Goal: Transaction & Acquisition: Purchase product/service

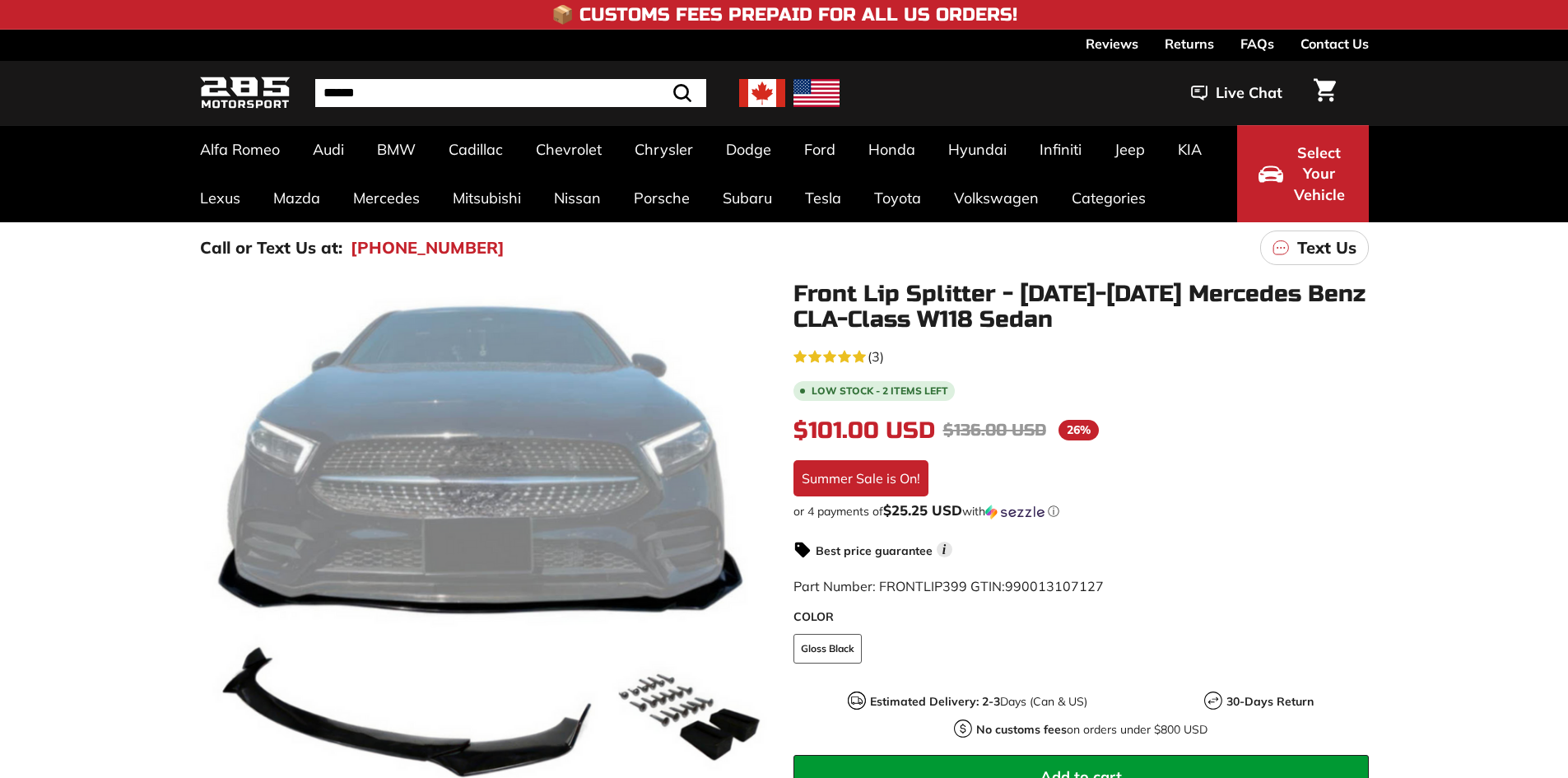
click at [1470, 434] on div ".cls-1{fill:none;stroke:#000;stroke-miterlimit:10;stroke-width:2px} .cls-1{fill…" at bounding box center [784, 630] width 1568 height 715
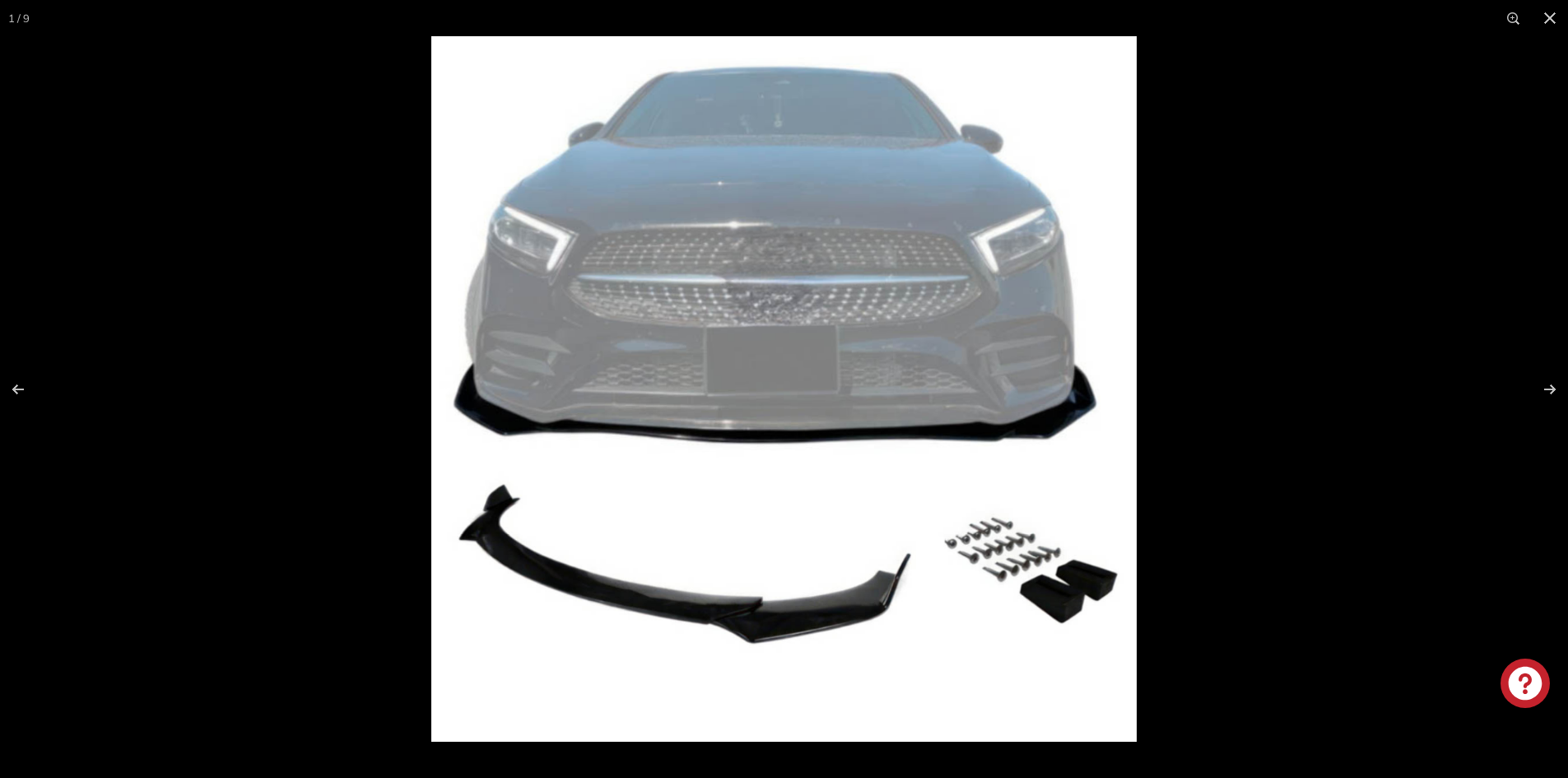
click at [1023, 589] on img at bounding box center [784, 389] width 705 height 705
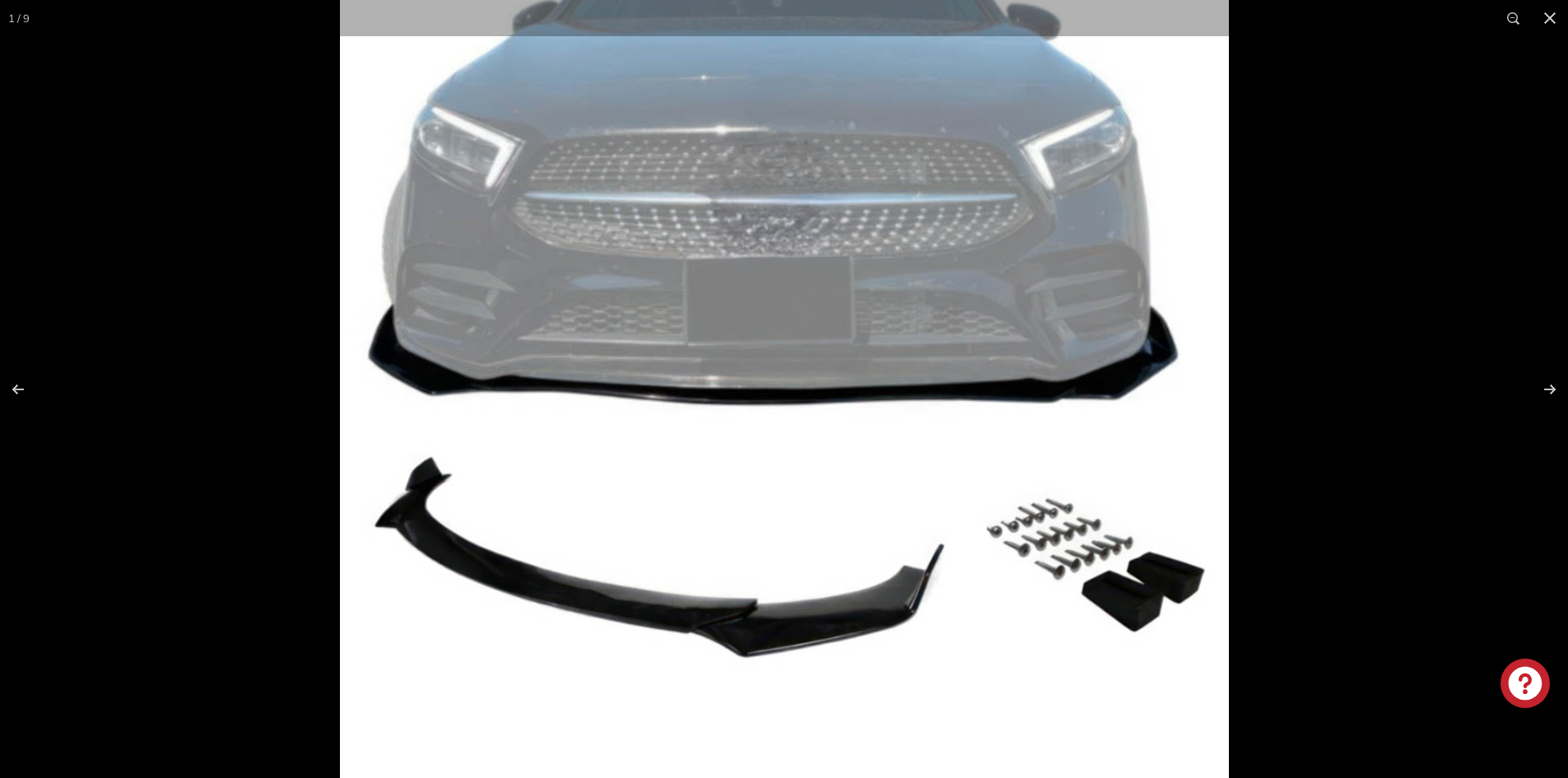
click at [928, 596] on img at bounding box center [784, 336] width 889 height 889
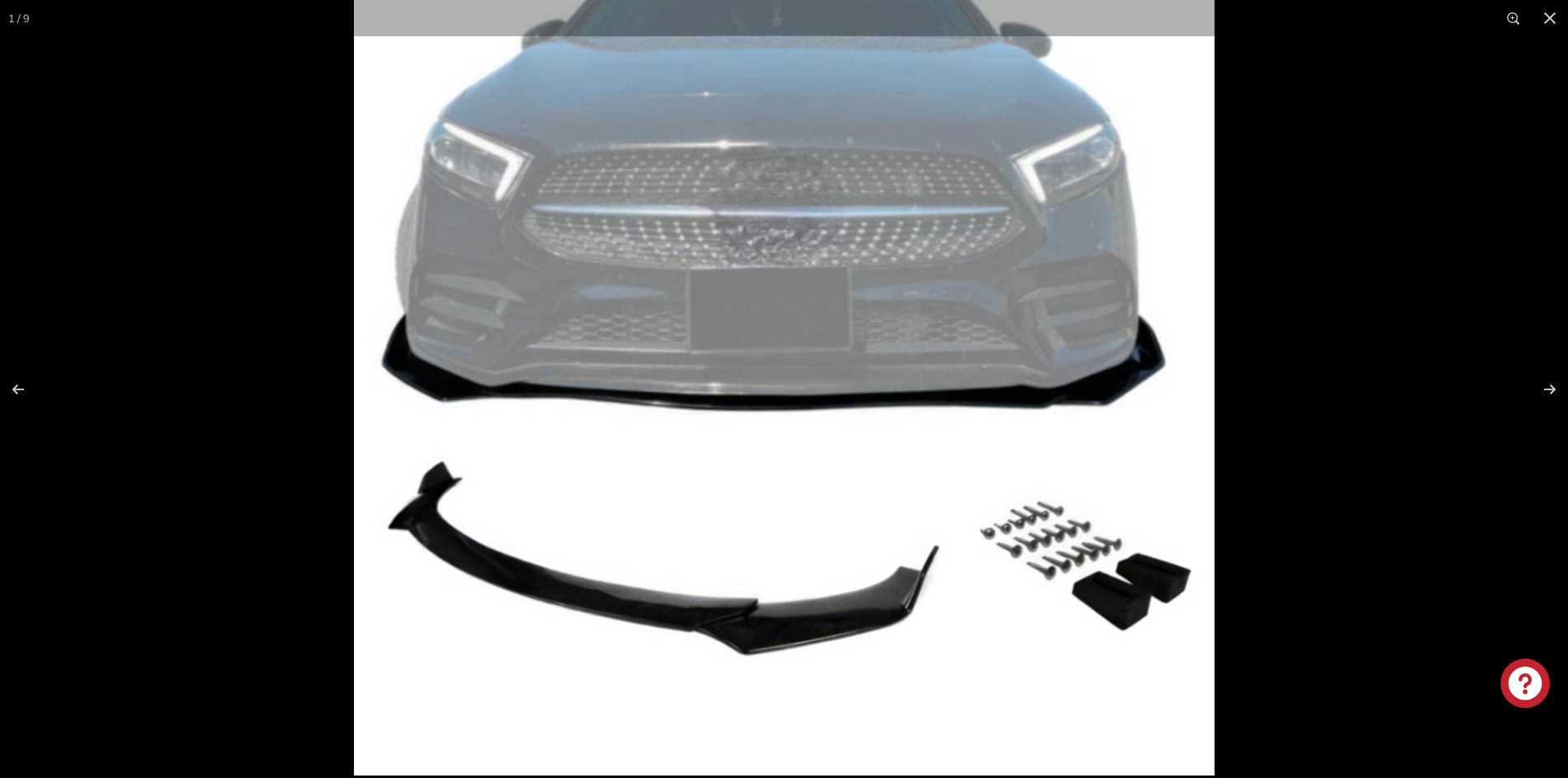
click at [928, 596] on img at bounding box center [784, 344] width 860 height 860
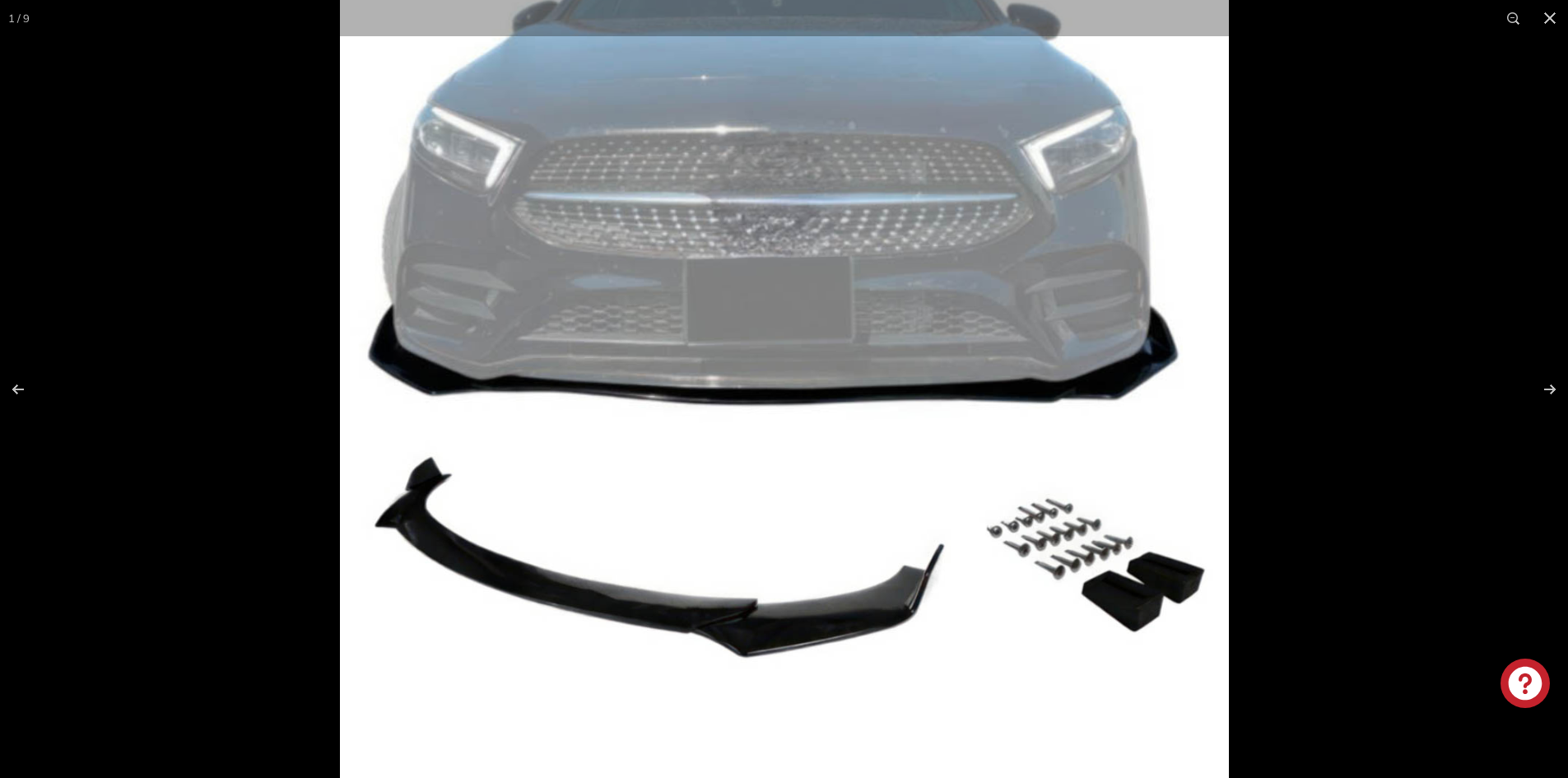
click at [928, 596] on img at bounding box center [784, 336] width 889 height 889
click at [929, 595] on img at bounding box center [784, 336] width 889 height 889
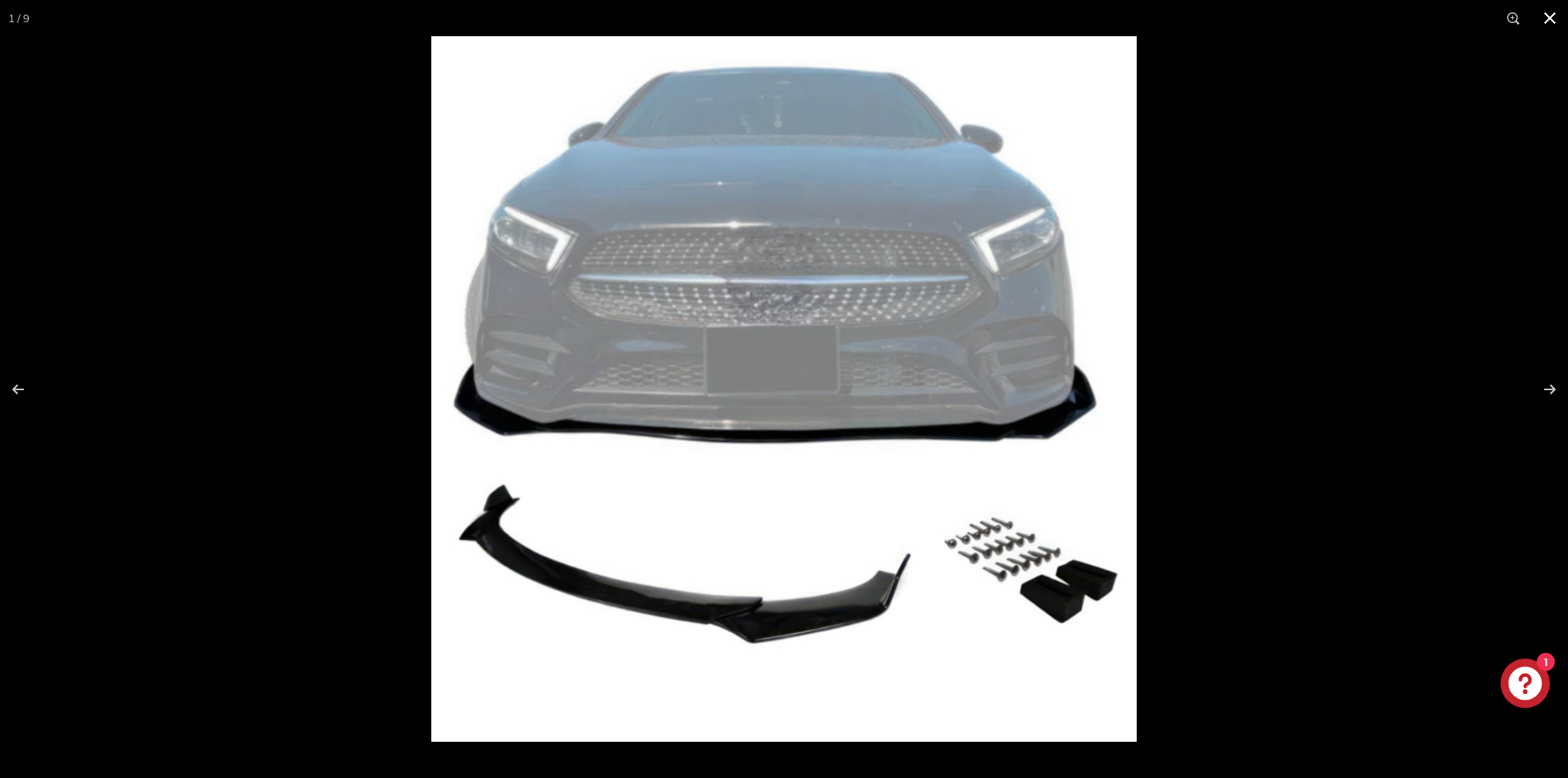
click at [1415, 511] on div at bounding box center [1215, 425] width 1568 height 778
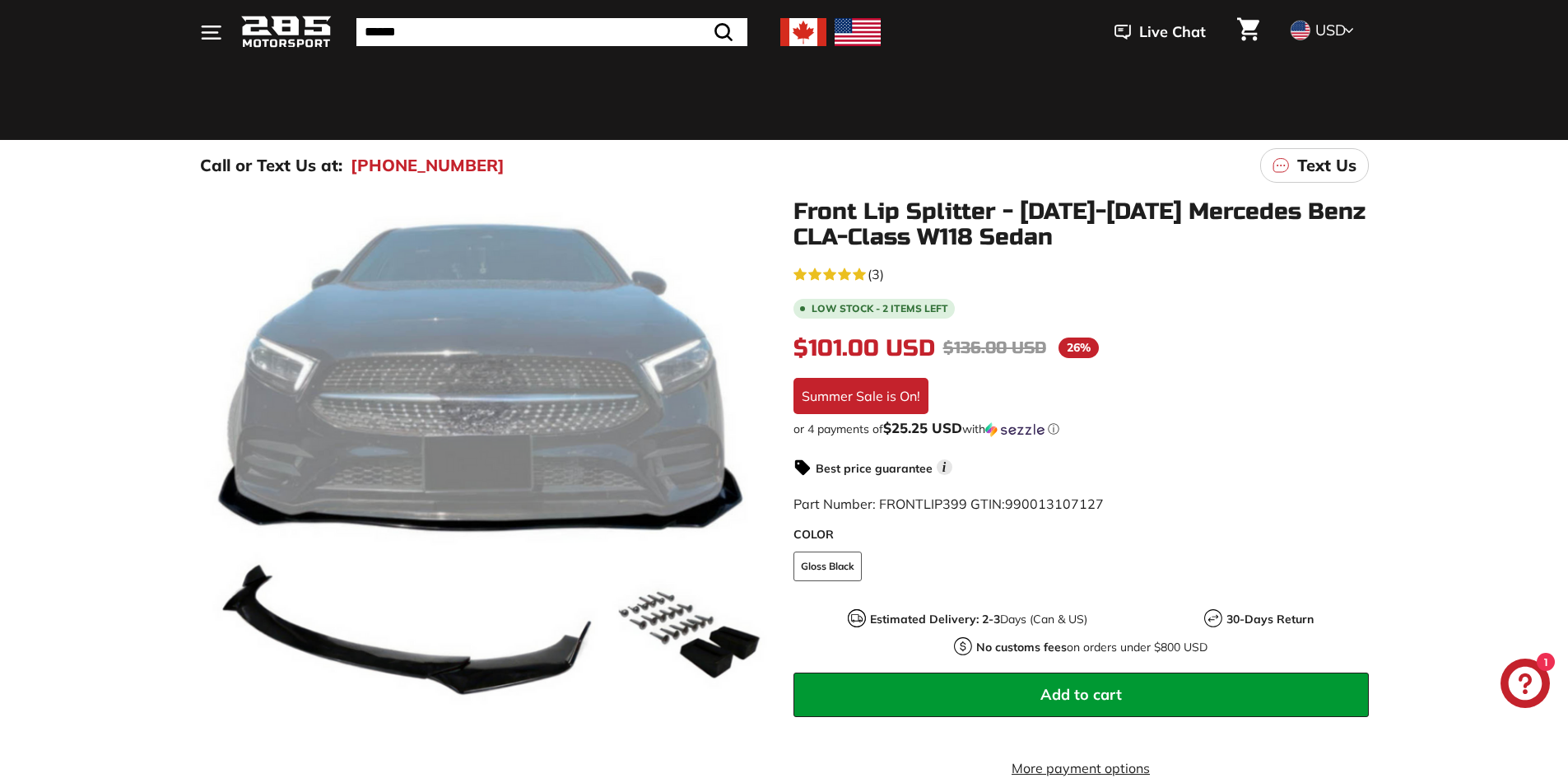
scroll to position [165, 0]
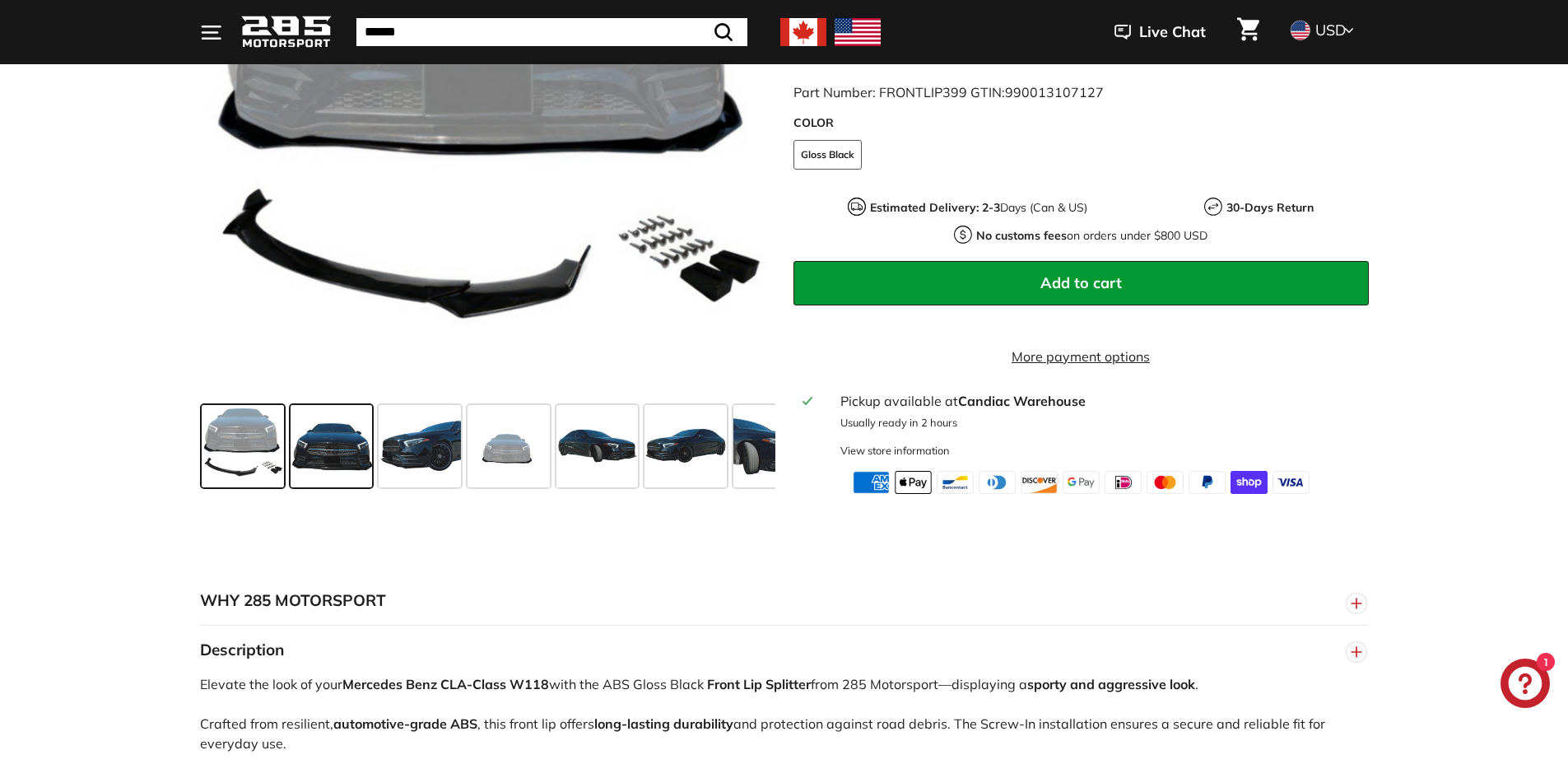
click at [301, 452] on span at bounding box center [332, 447] width 82 height 82
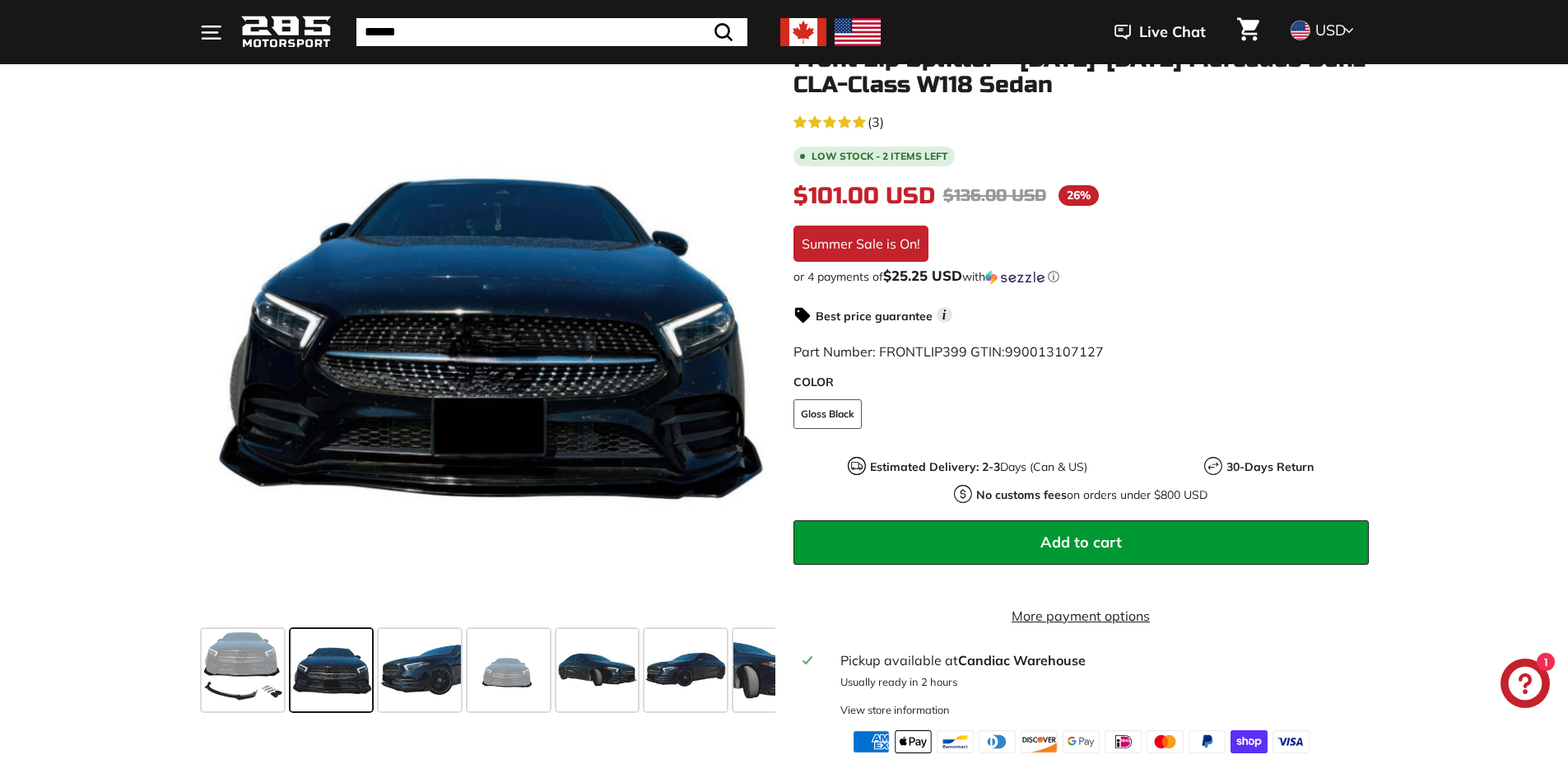
scroll to position [330, 0]
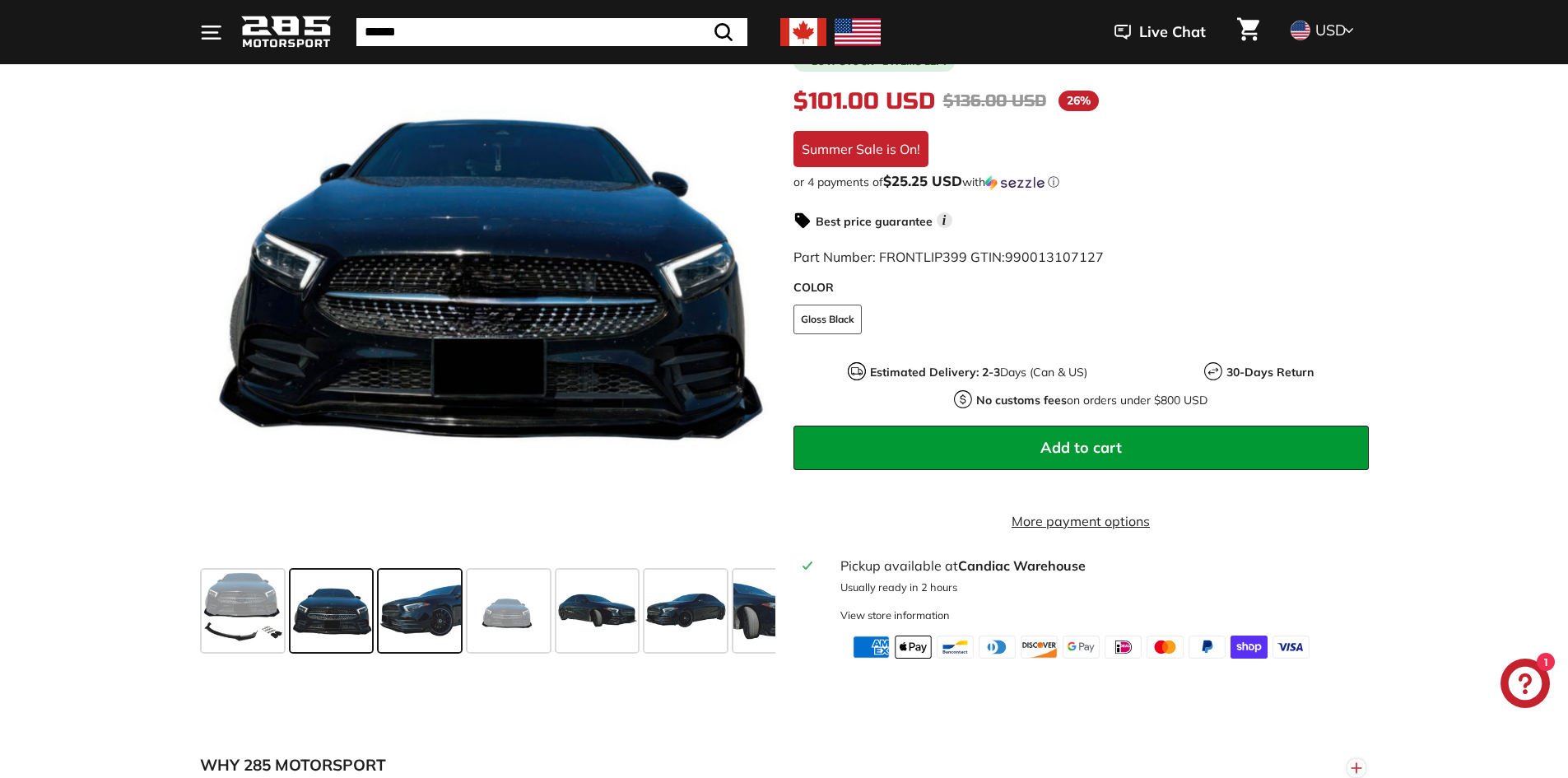
click at [432, 599] on span at bounding box center [420, 611] width 82 height 82
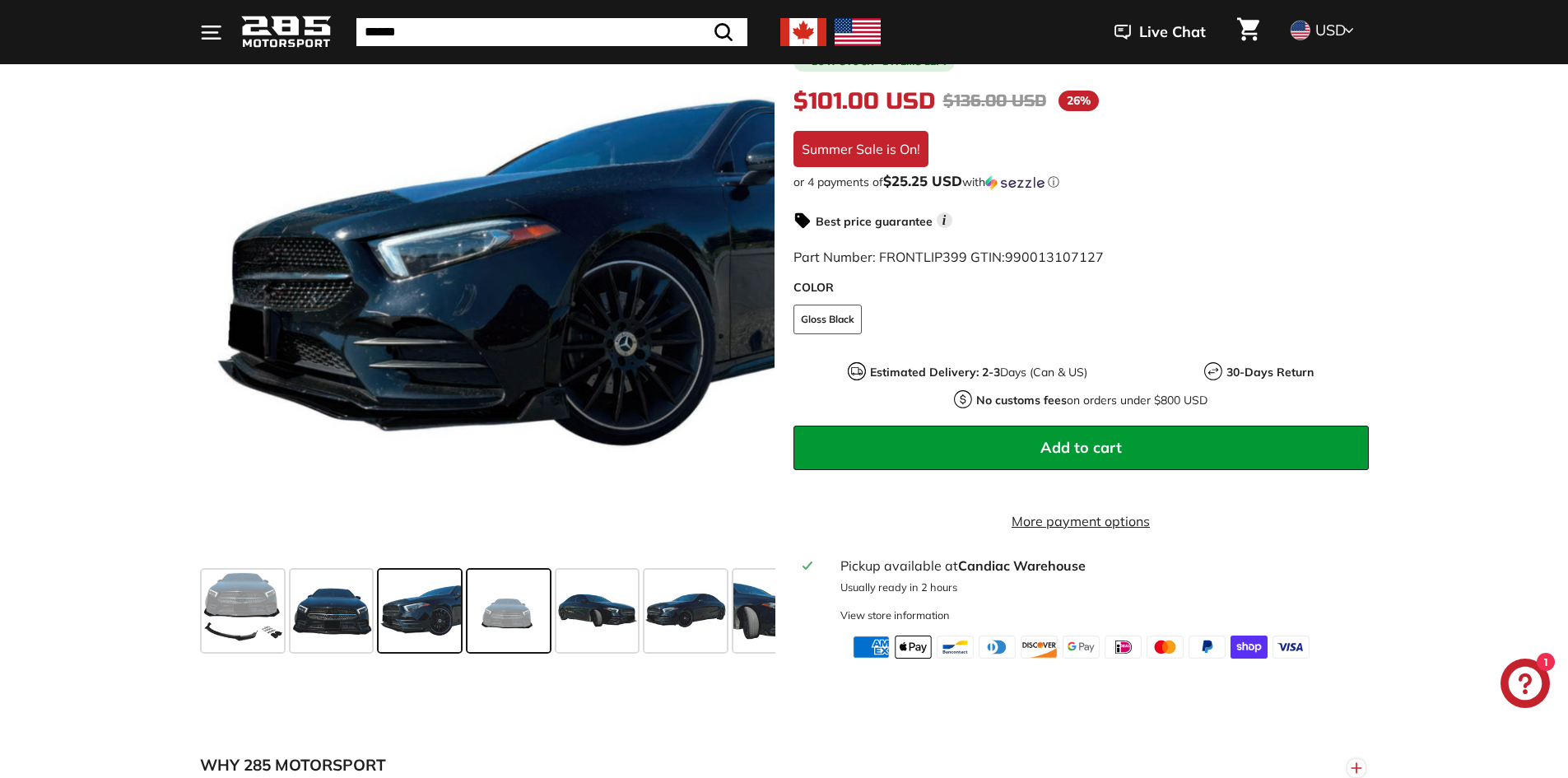
click at [479, 630] on span at bounding box center [509, 611] width 82 height 82
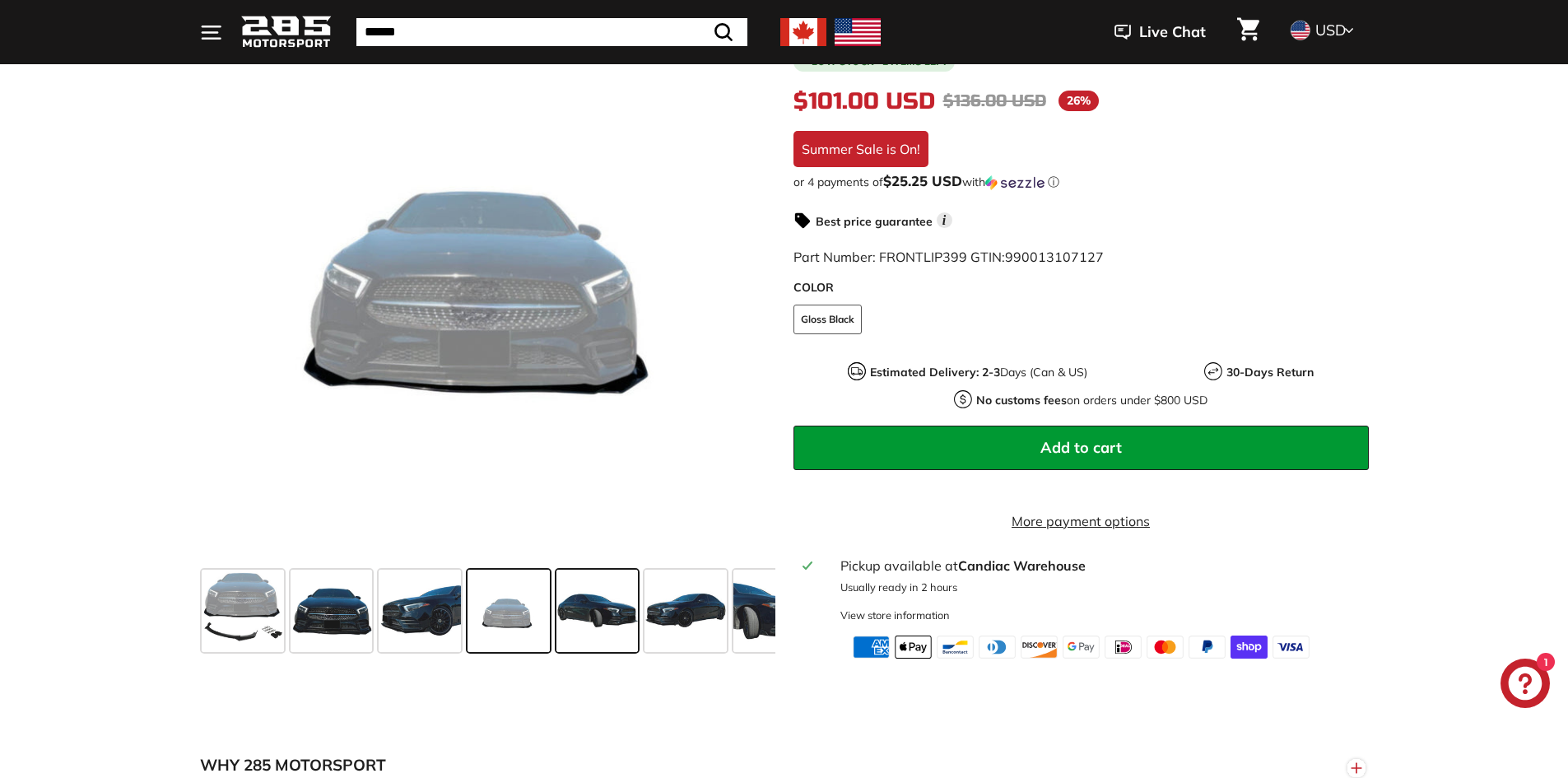
click at [568, 634] on span at bounding box center [597, 611] width 82 height 82
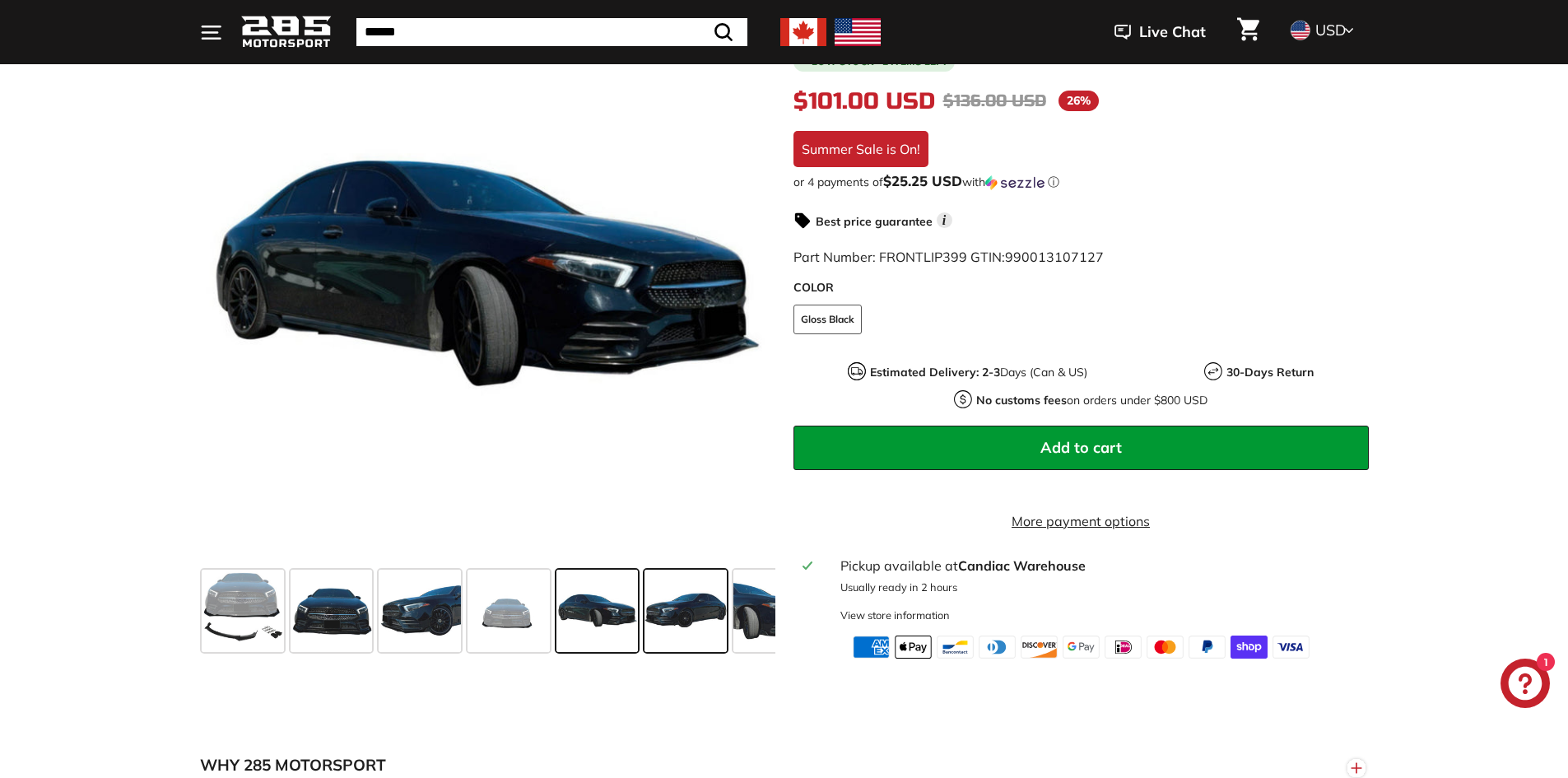
click at [677, 637] on span at bounding box center [686, 611] width 82 height 82
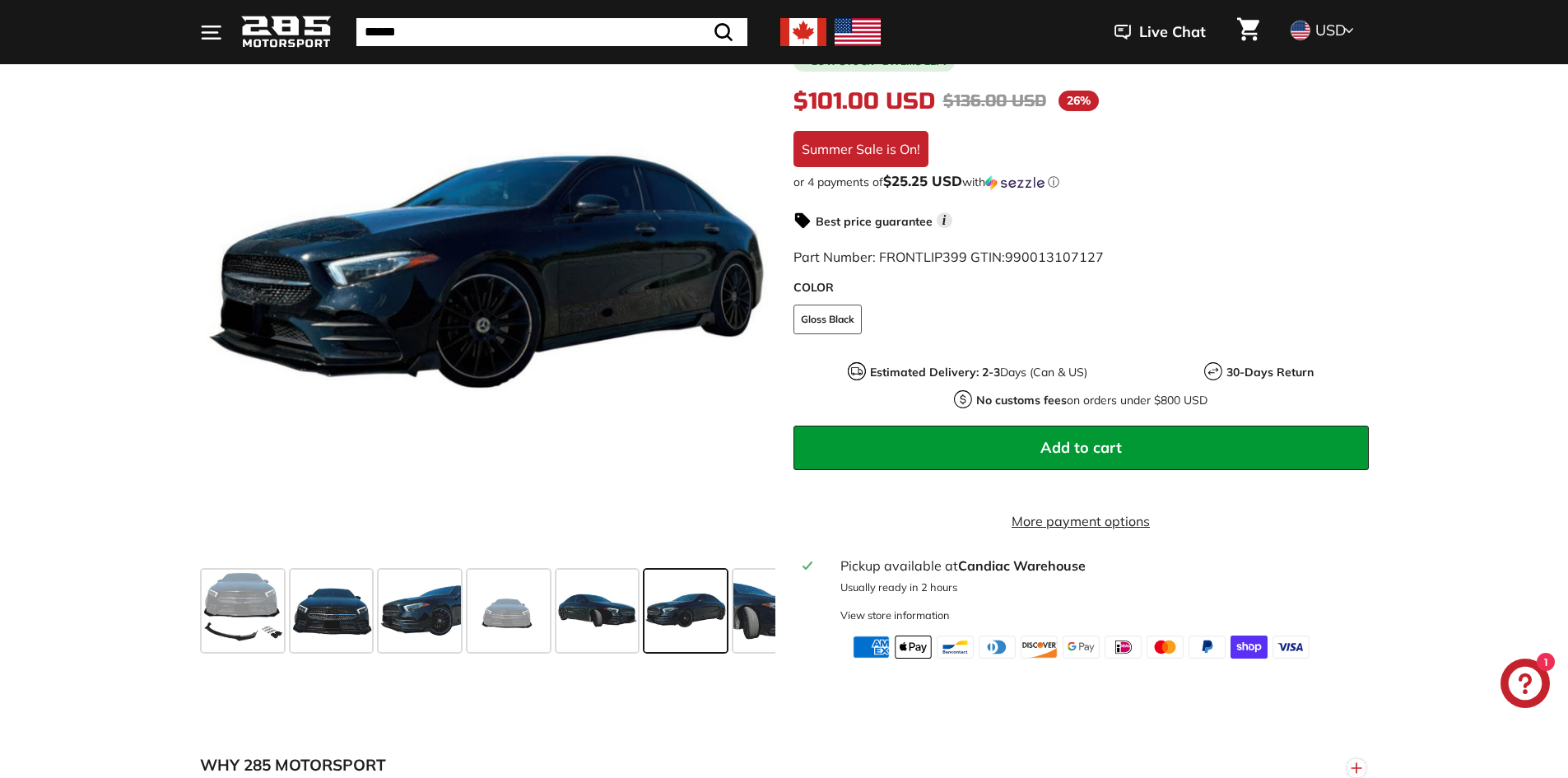
click at [783, 641] on div "Front Lip Splitter - [DATE]-[DATE] Mercedes Benz CLA-Class W118 Sedan 5.0 ratin…" at bounding box center [1072, 305] width 593 height 706
click at [770, 640] on span at bounding box center [775, 611] width 82 height 82
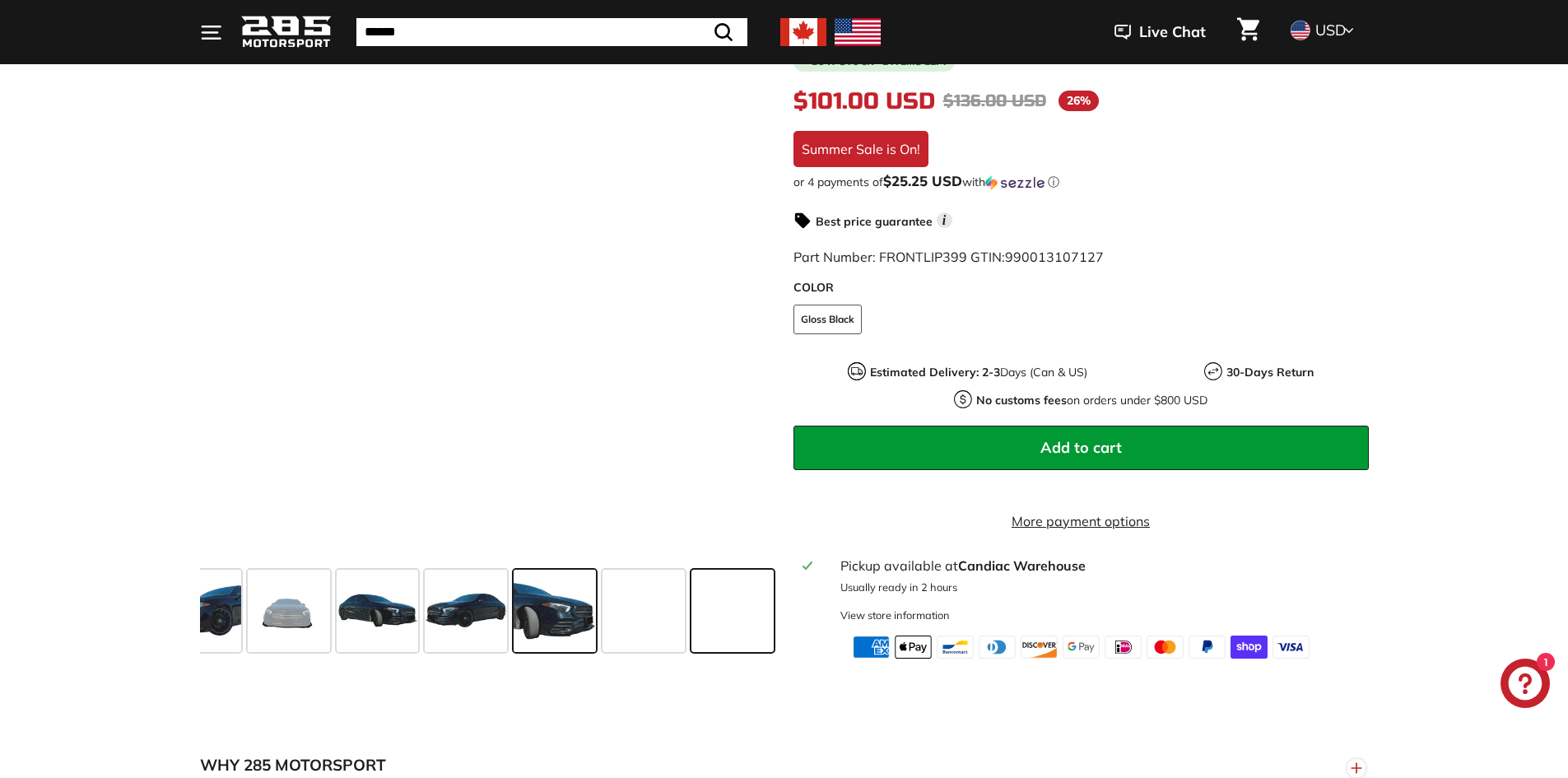
scroll to position [0, 222]
